Goal: Task Accomplishment & Management: Manage account settings

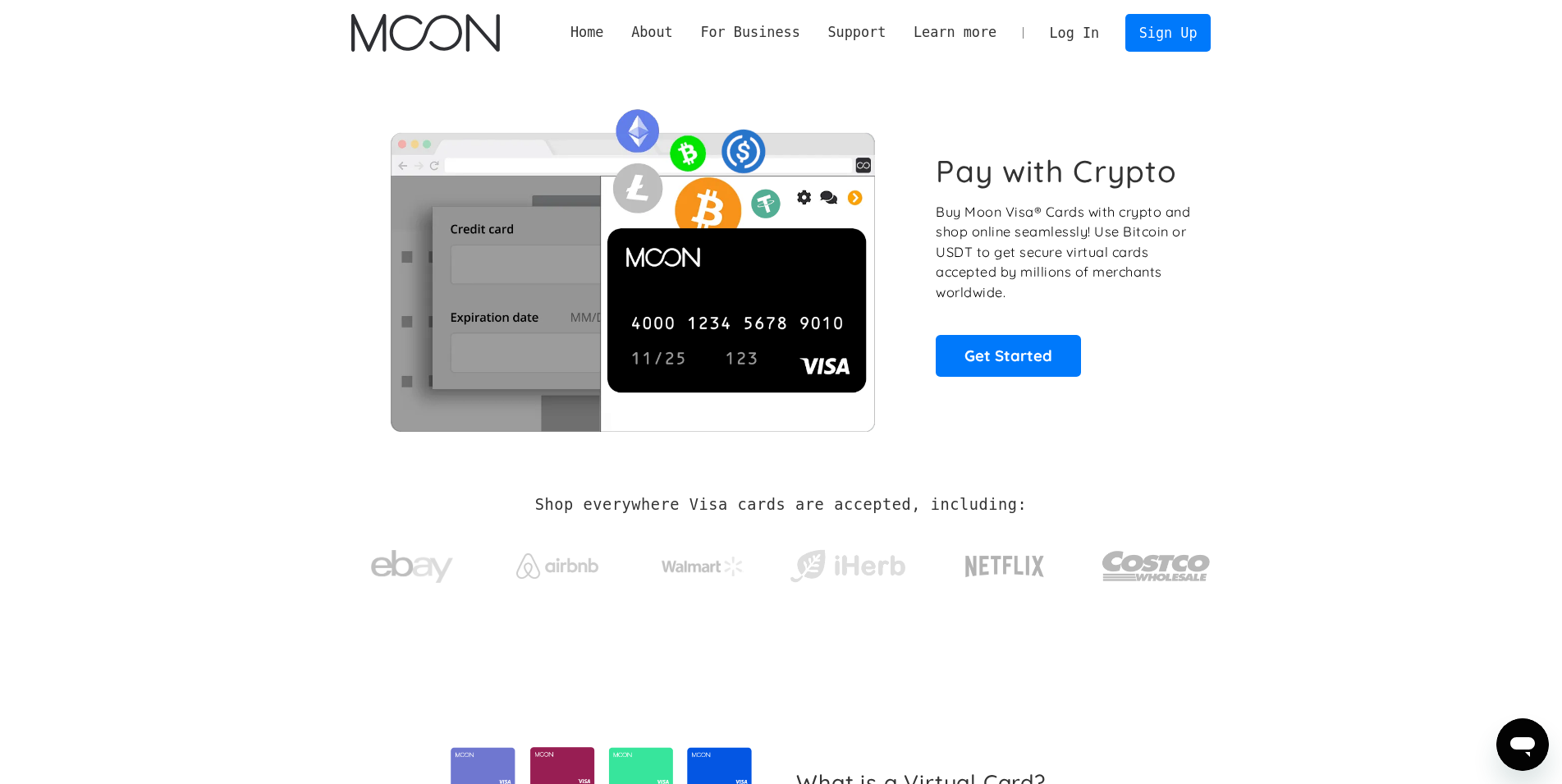
click at [1068, 27] on link "Log In" at bounding box center [1073, 33] width 77 height 36
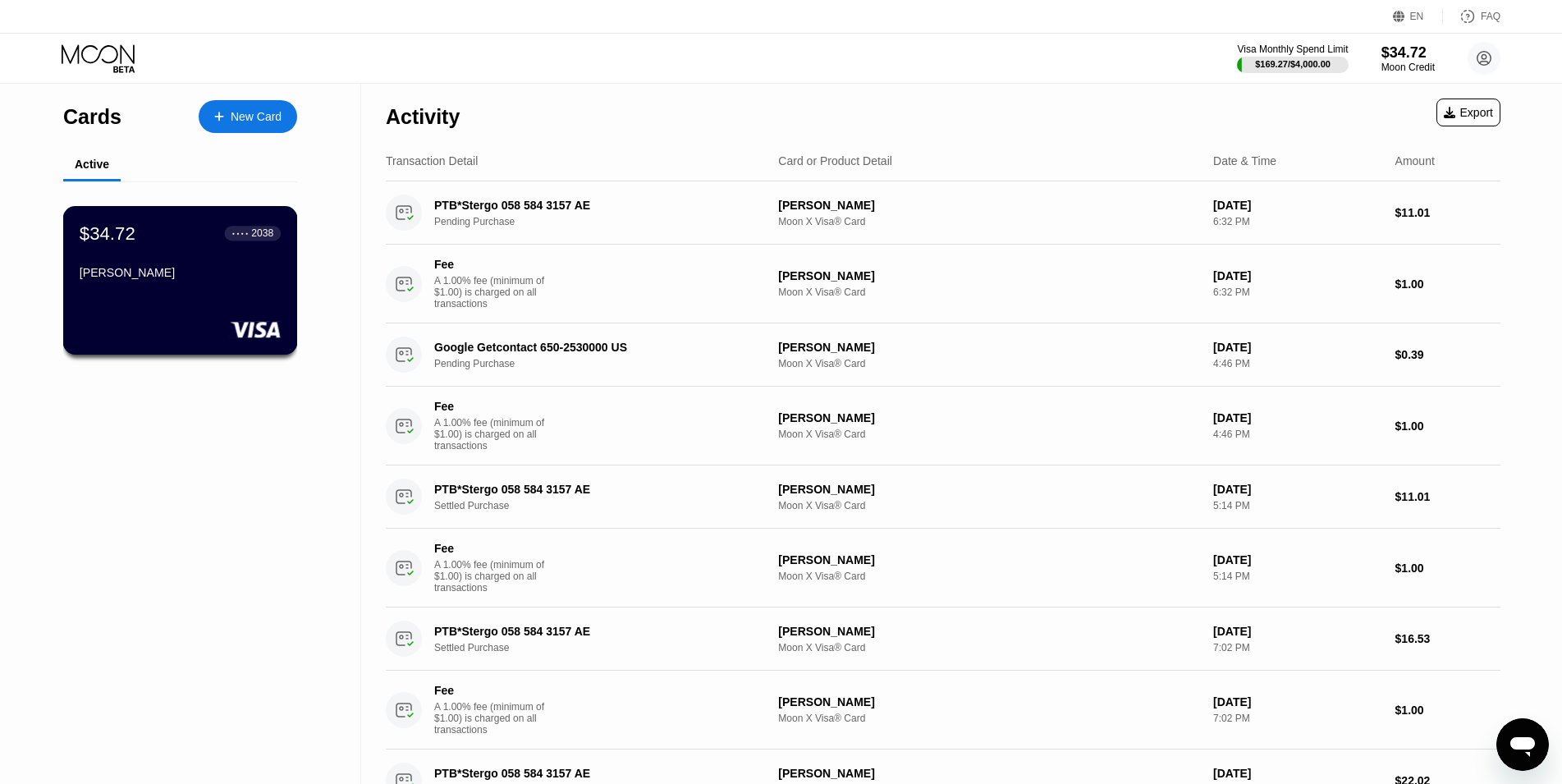
click at [267, 279] on div "[PERSON_NAME]" at bounding box center [180, 272] width 201 height 14
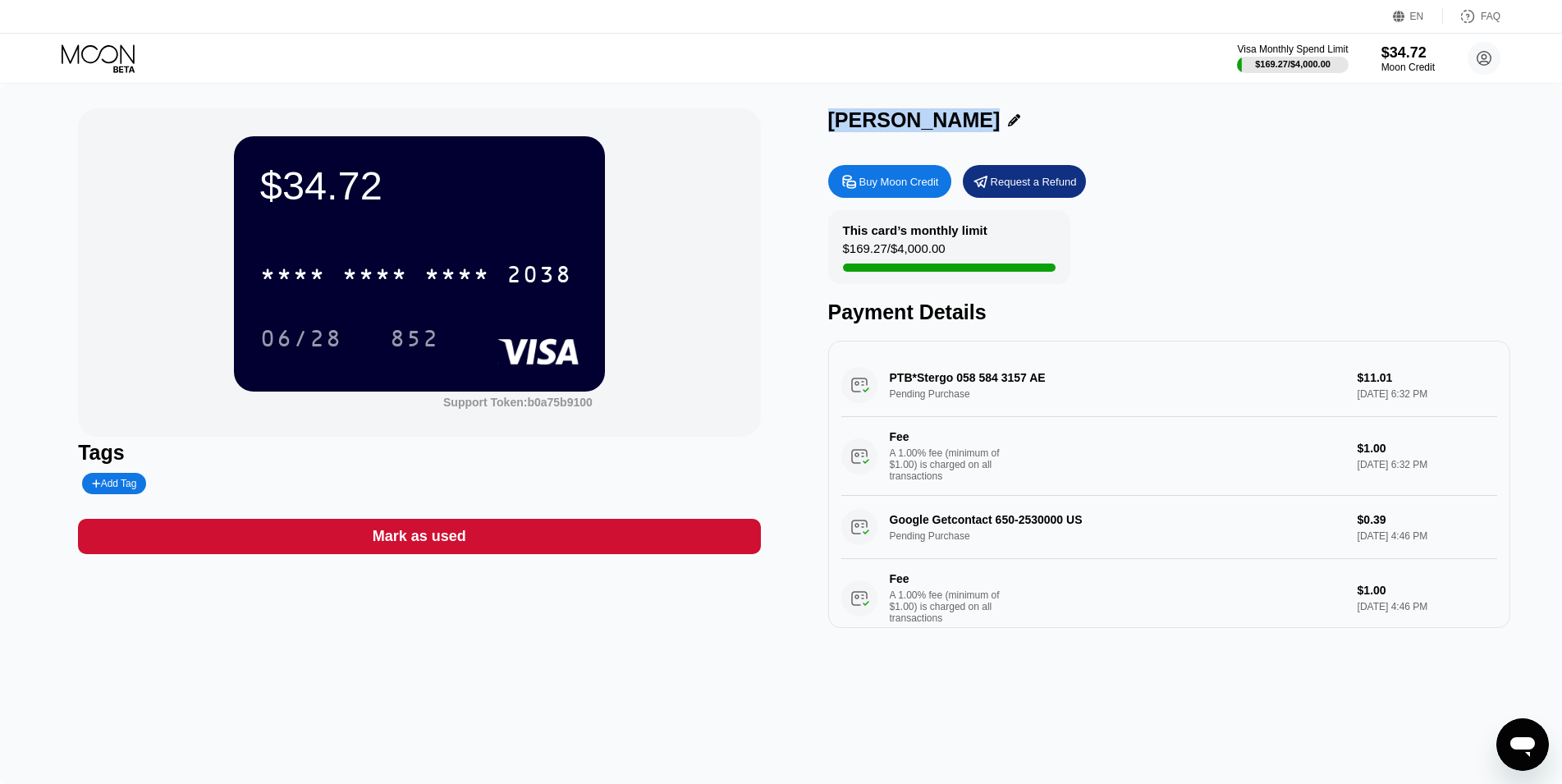
drag, startPoint x: 962, startPoint y: 125, endPoint x: 798, endPoint y: 131, distance: 164.1
click at [798, 131] on div "$34.72 * * * * * * * * * * * * 2038 06/28 852 Support Token: b0a75b9100 Tags Ad…" at bounding box center [781, 368] width 1406 height 519
copy div "[PERSON_NAME]"
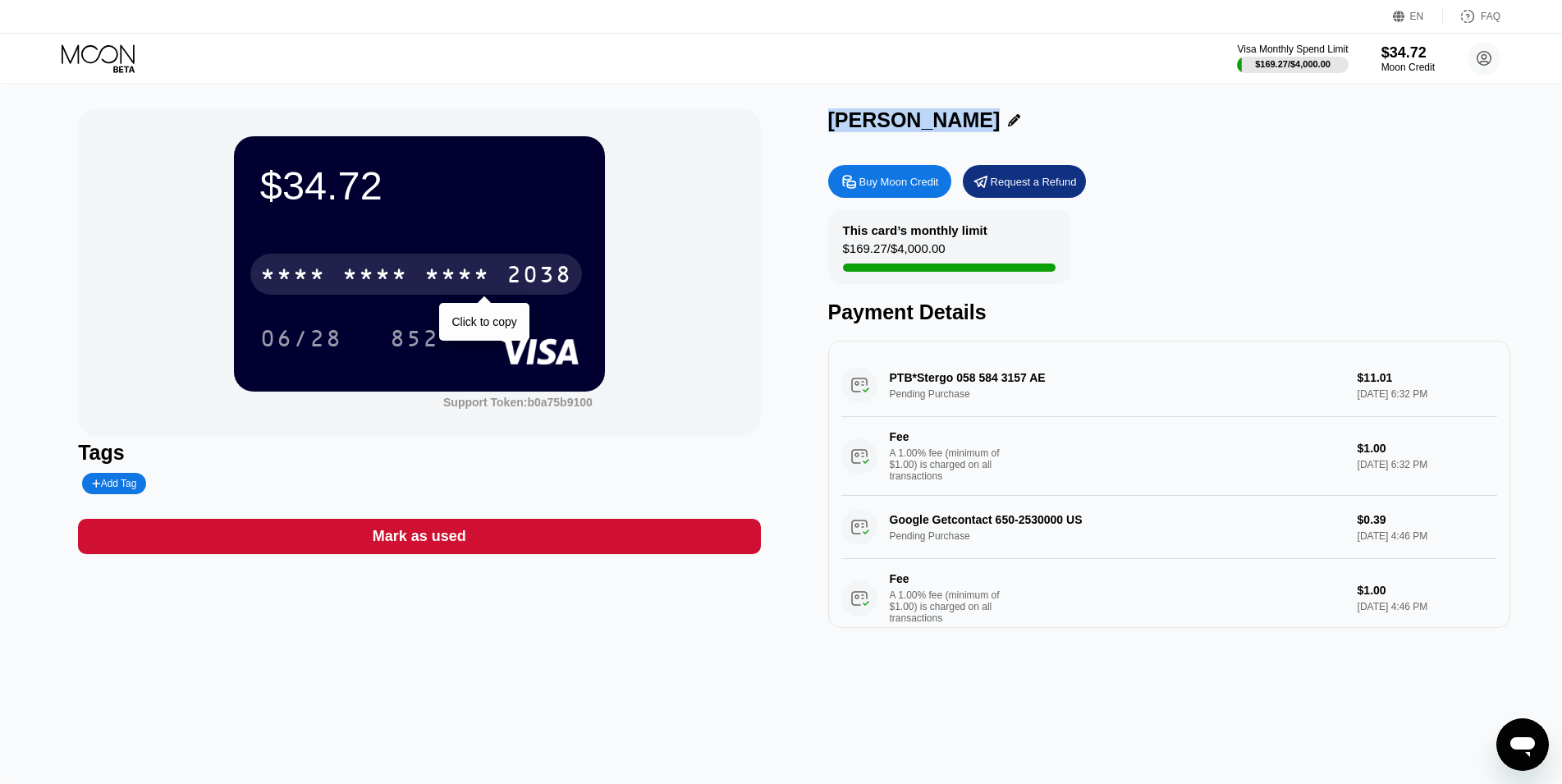
click at [479, 275] on div "* * * *" at bounding box center [457, 276] width 66 height 26
